Goal: Transaction & Acquisition: Purchase product/service

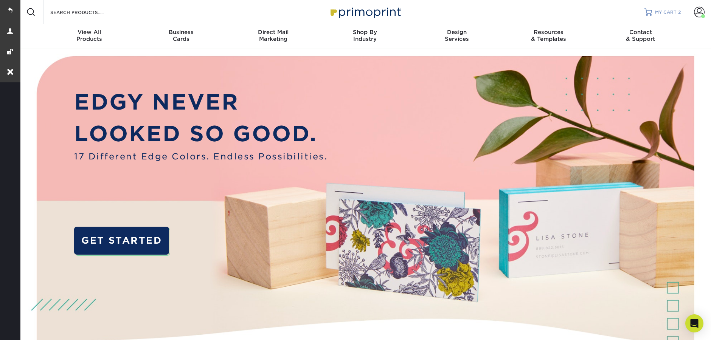
click at [666, 16] on link "MY CART 2" at bounding box center [662, 12] width 36 height 24
